Goal: Information Seeking & Learning: Learn about a topic

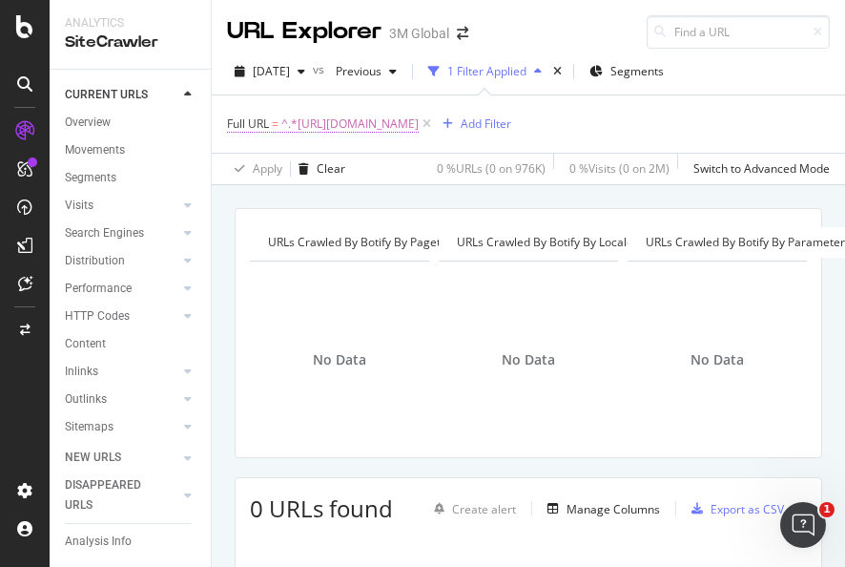
click at [416, 128] on span "^.*[URL][DOMAIN_NAME]" at bounding box center [349, 124] width 137 height 27
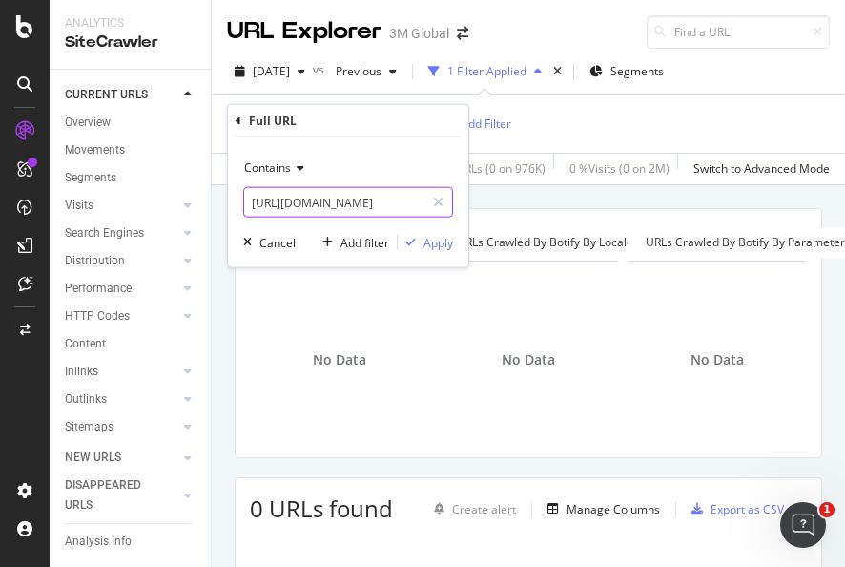
drag, startPoint x: 429, startPoint y: 202, endPoint x: 407, endPoint y: 202, distance: 21.9
click at [431, 202] on div at bounding box center [439, 202] width 28 height 31
click at [407, 202] on input "text" at bounding box center [348, 202] width 208 height 31
paste input "[URL][DOMAIN_NAME]"
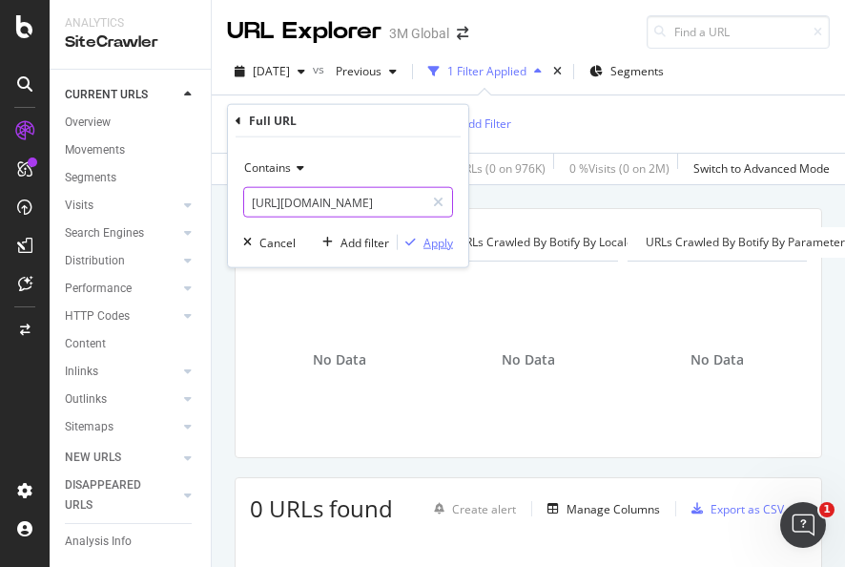
type input "[URL][DOMAIN_NAME]"
click at [429, 239] on div "Apply" at bounding box center [439, 242] width 30 height 16
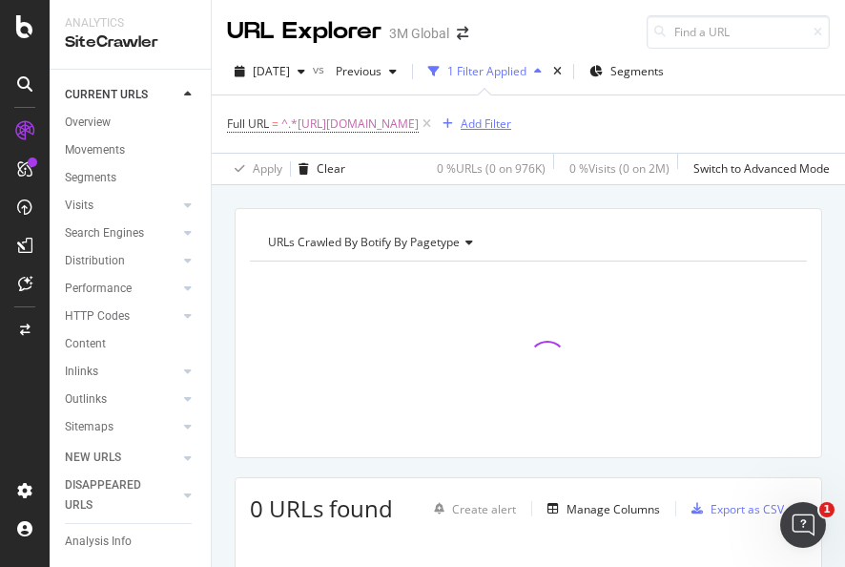
click at [511, 125] on div "Add Filter" at bounding box center [486, 123] width 51 height 16
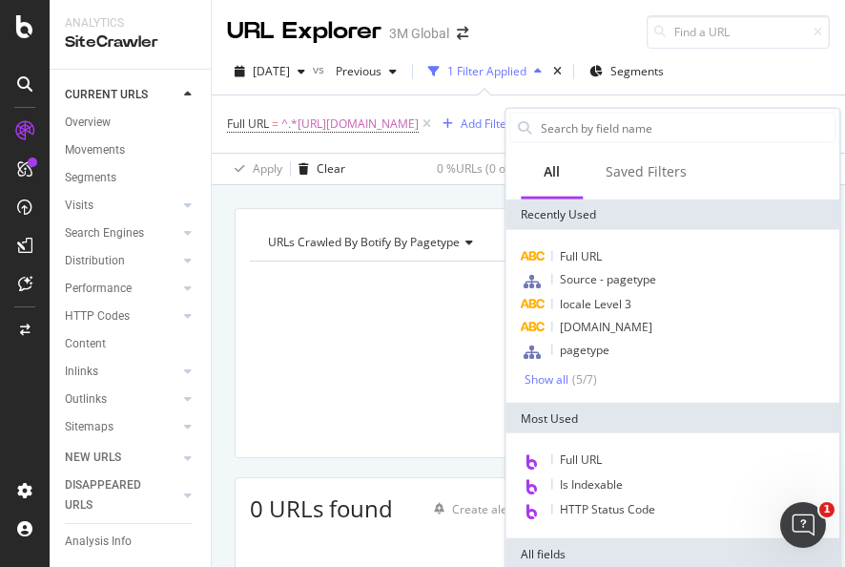
click at [573, 282] on span "Source - pagetype" at bounding box center [608, 279] width 96 height 16
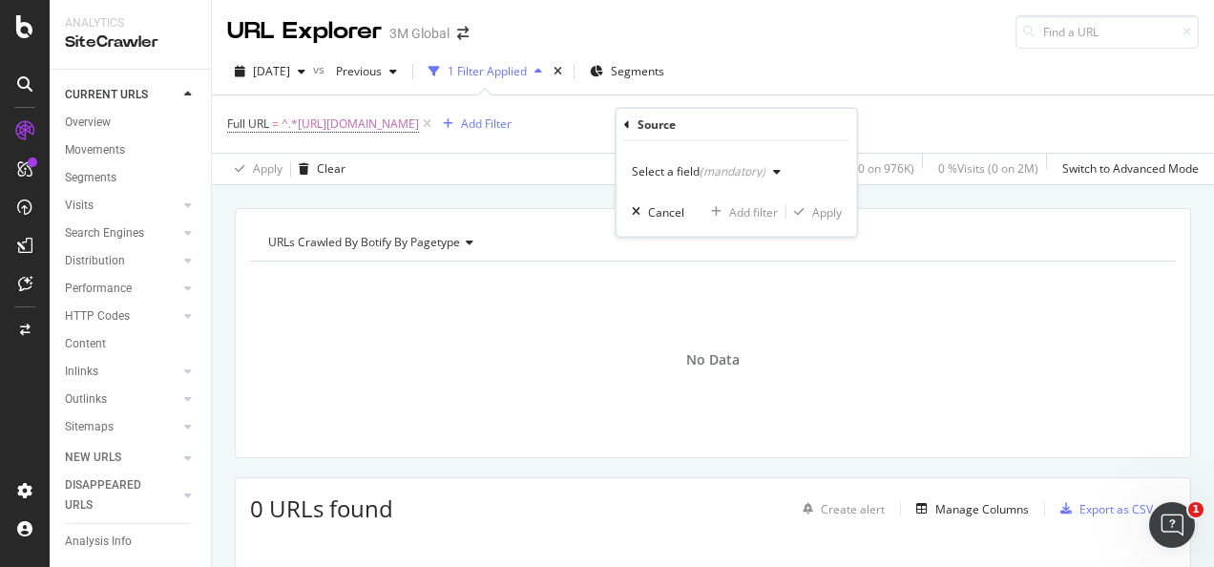
click at [766, 176] on div "button" at bounding box center [776, 171] width 23 height 11
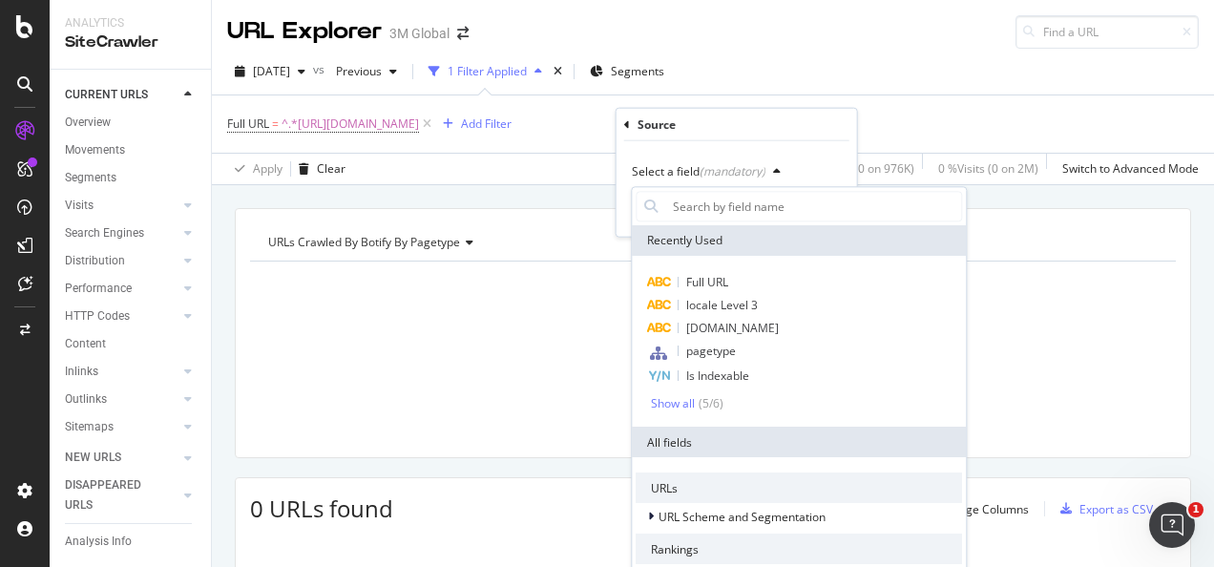
drag, startPoint x: 716, startPoint y: 348, endPoint x: 724, endPoint y: 341, distance: 11.5
click at [717, 348] on span "pagetype" at bounding box center [711, 351] width 50 height 16
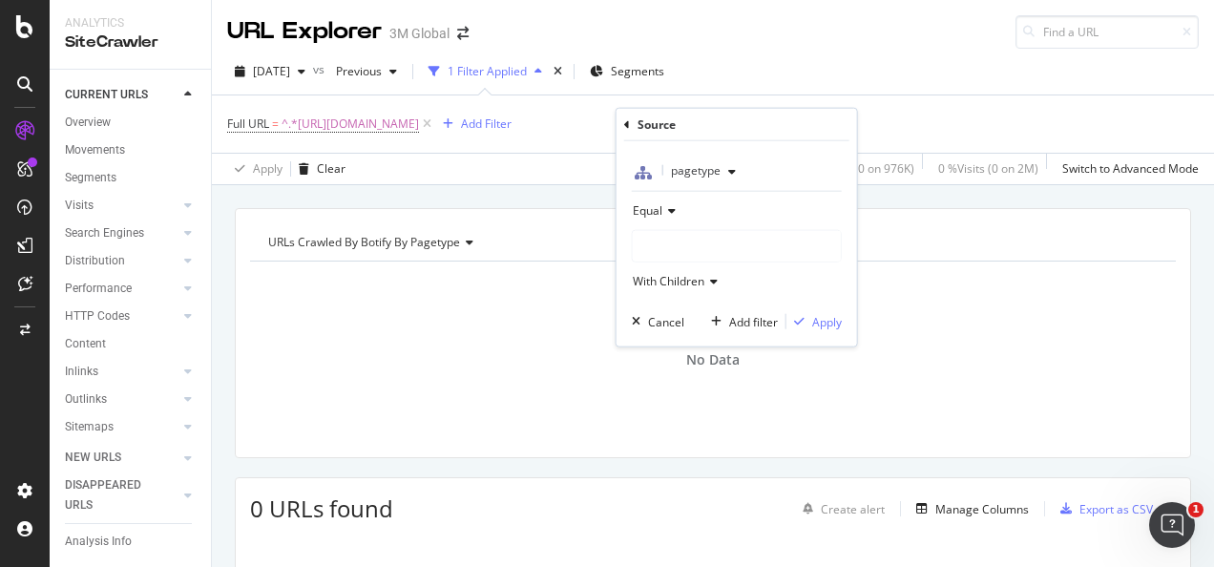
click at [699, 242] on div at bounding box center [737, 246] width 208 height 31
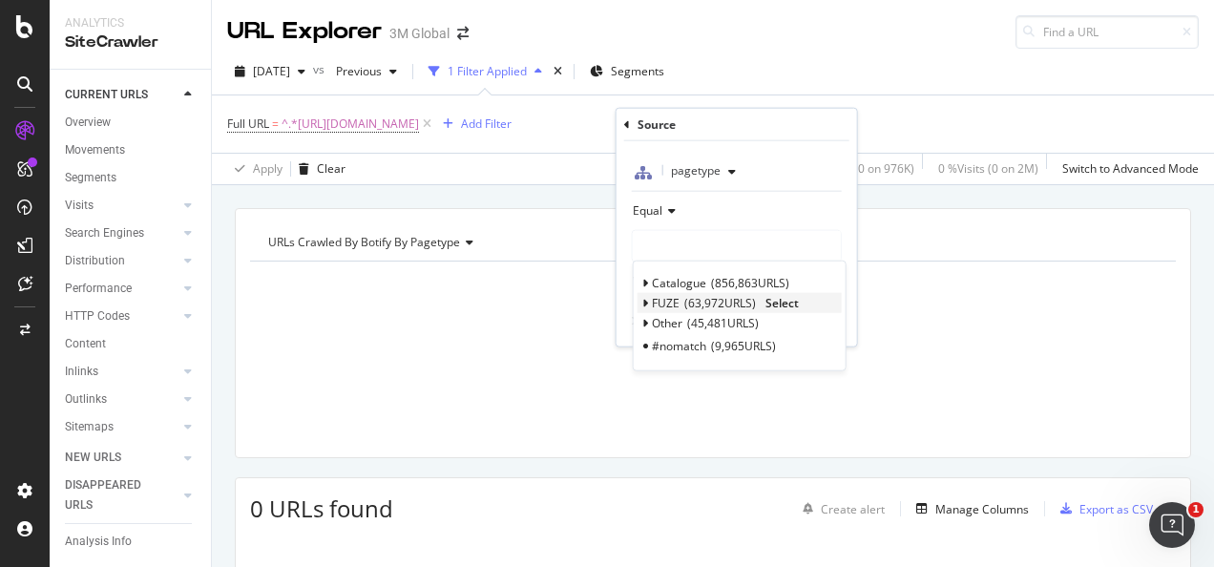
click at [787, 299] on span "Select" at bounding box center [781, 303] width 33 height 16
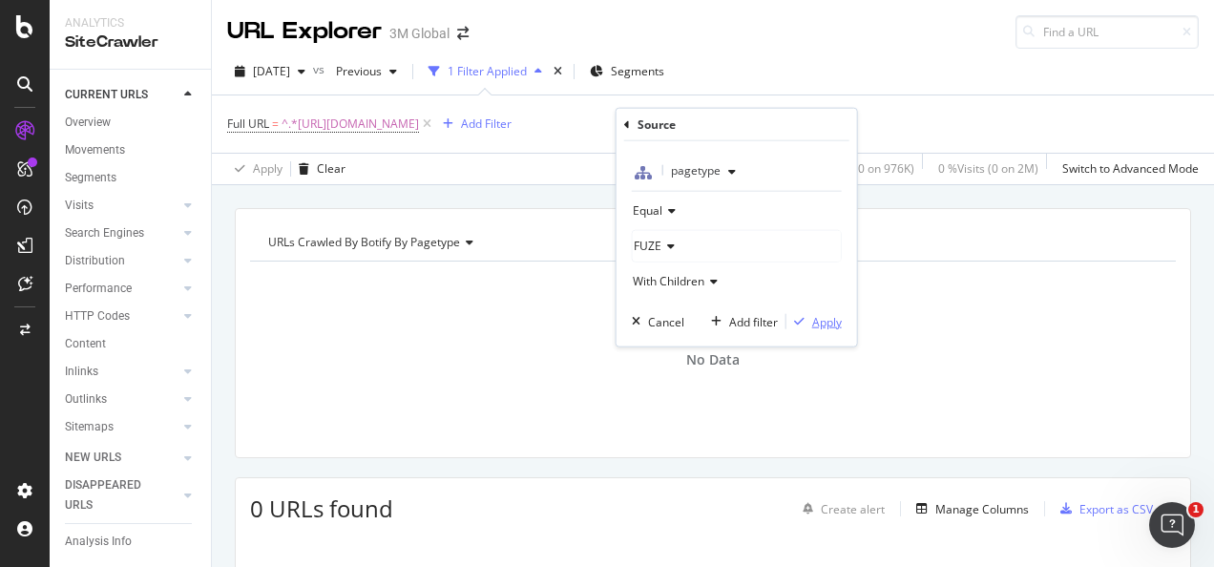
click at [815, 313] on div "Apply" at bounding box center [827, 321] width 30 height 16
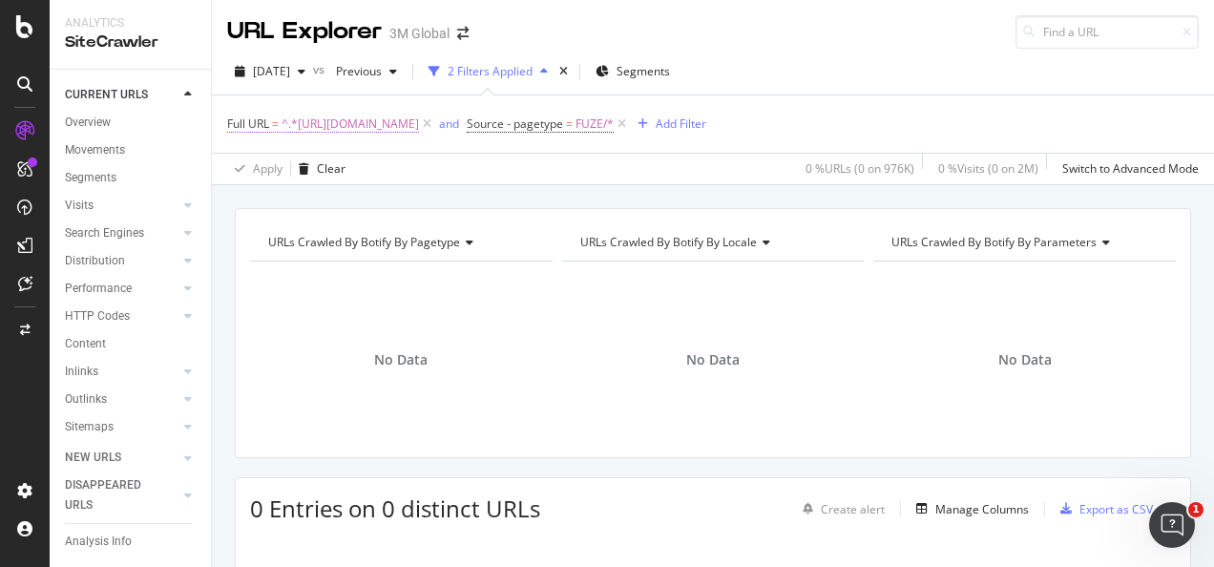
click at [419, 132] on span "^.*[URL][DOMAIN_NAME]" at bounding box center [349, 124] width 137 height 27
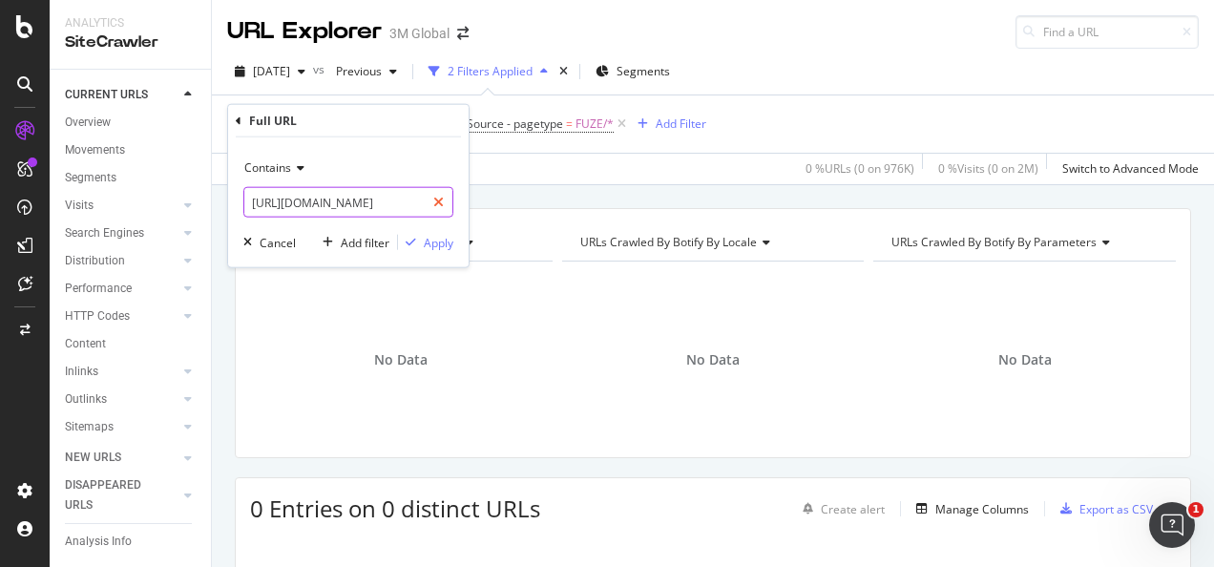
click at [438, 204] on icon at bounding box center [438, 202] width 10 height 13
click at [424, 200] on input "text" at bounding box center [348, 202] width 208 height 31
paste input "[URL][DOMAIN_NAME]"
type input "[URL][DOMAIN_NAME]"
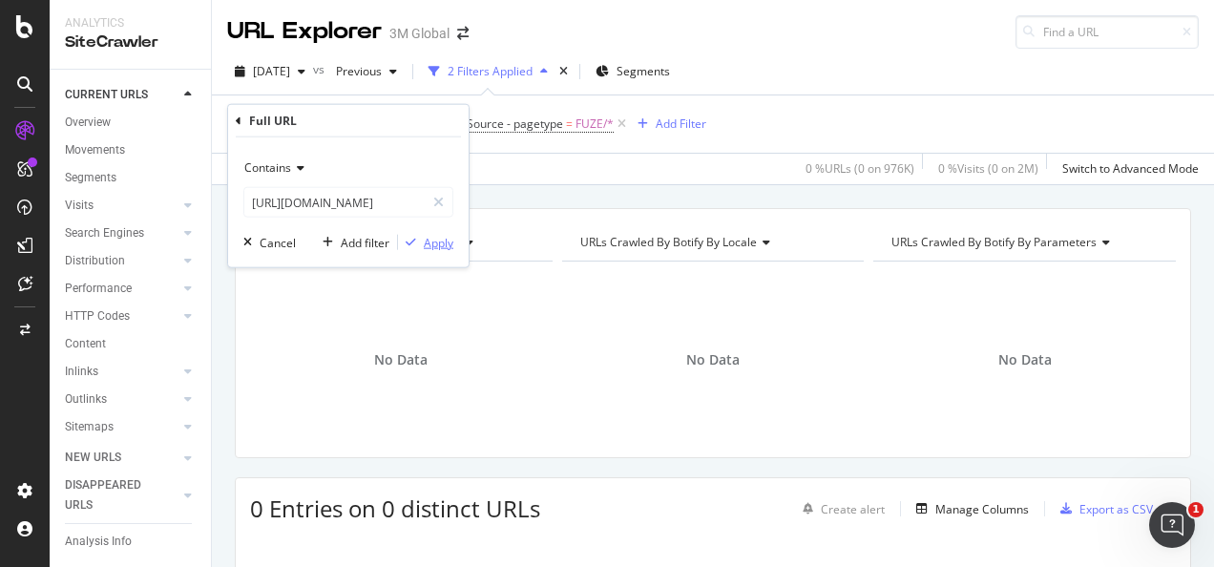
click at [430, 249] on div "Apply" at bounding box center [439, 242] width 30 height 16
